Goal: Transaction & Acquisition: Download file/media

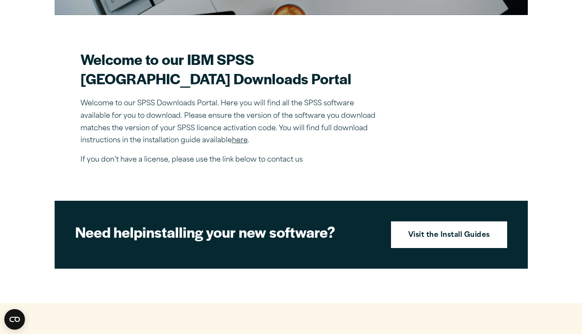
click at [434, 245] on link "Visit the Install Guides" at bounding box center [449, 235] width 116 height 27
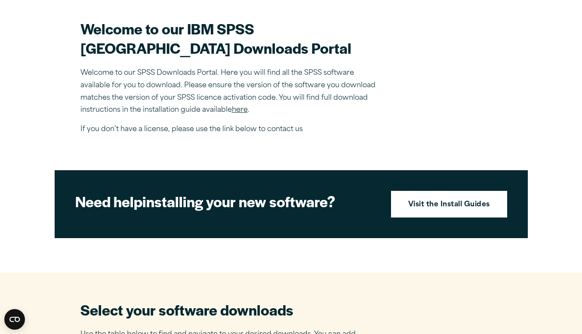
scroll to position [255, 0]
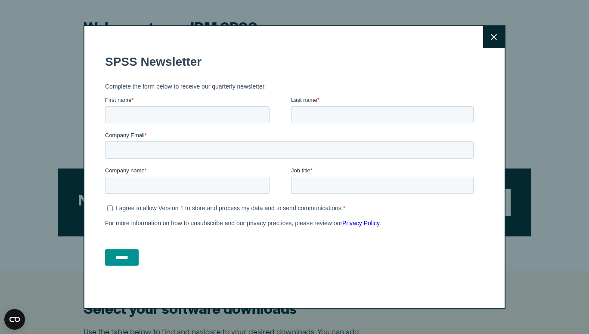
click at [494, 36] on button "Close" at bounding box center [494, 37] width 22 height 22
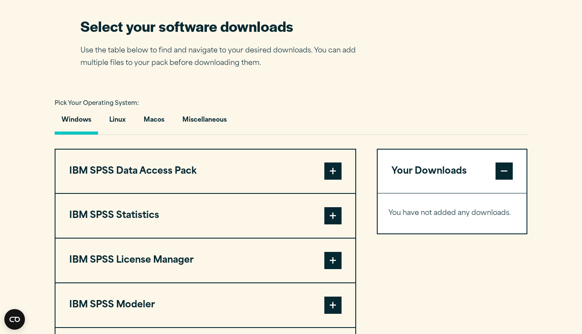
scroll to position [629, 0]
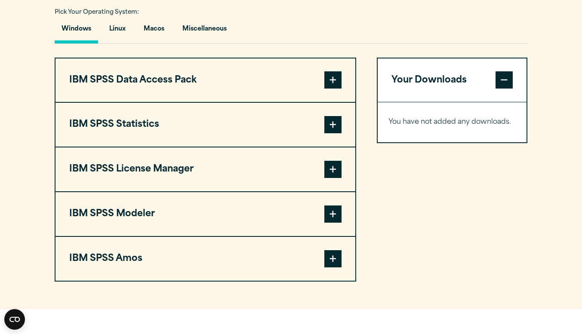
click at [335, 133] on span at bounding box center [332, 124] width 17 height 17
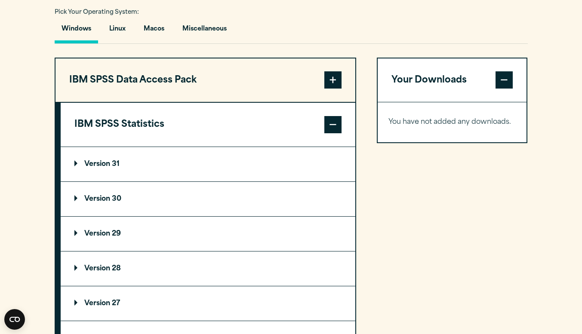
click at [133, 206] on summary "Version 30" at bounding box center [208, 199] width 295 height 34
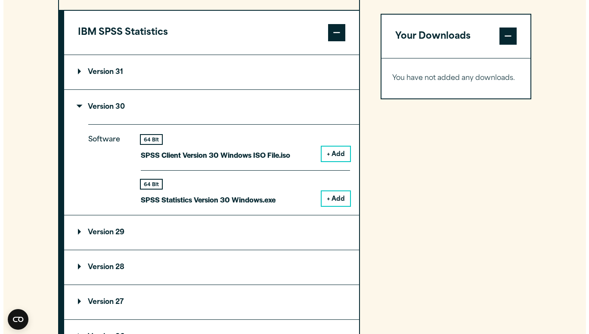
scroll to position [721, 0]
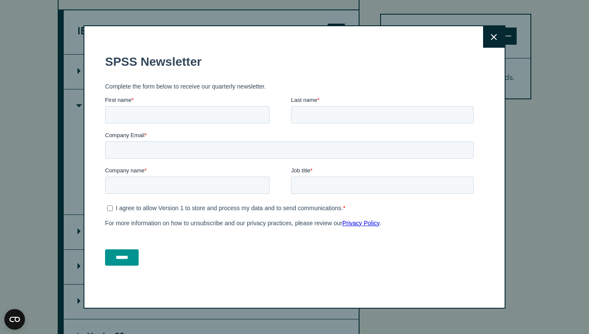
click at [487, 44] on button "Close" at bounding box center [494, 37] width 22 height 22
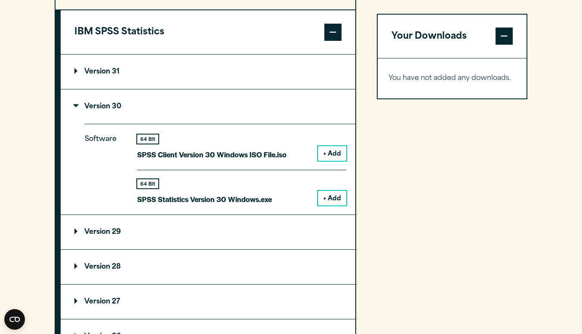
click at [332, 206] on button "+ Add" at bounding box center [332, 198] width 28 height 15
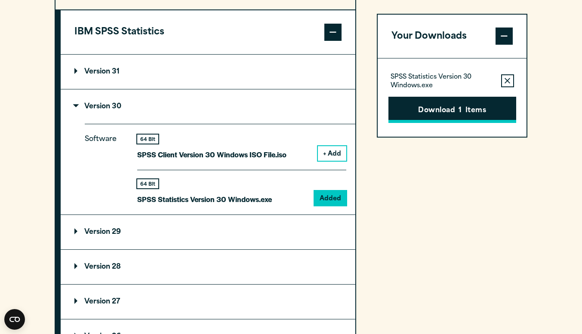
click at [466, 114] on button "Download 1 Items" at bounding box center [453, 110] width 128 height 27
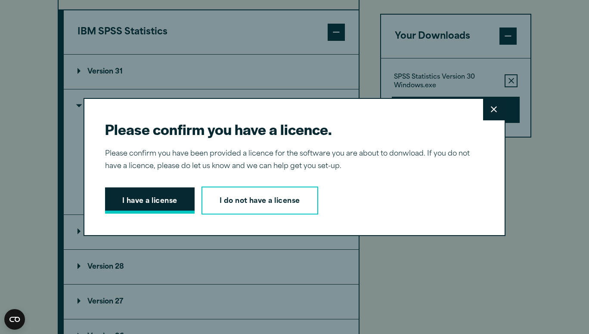
click at [162, 207] on button "I have a license" at bounding box center [150, 201] width 90 height 27
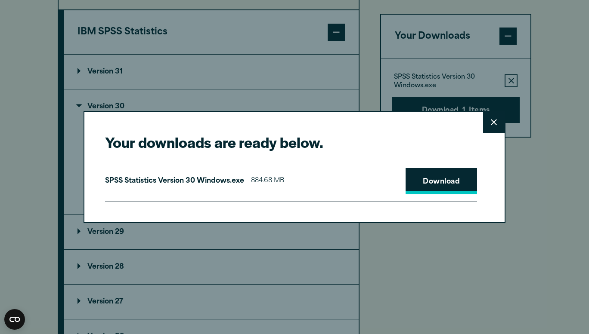
click at [438, 182] on link "Download" at bounding box center [440, 181] width 71 height 27
